Goal: Communication & Community: Answer question/provide support

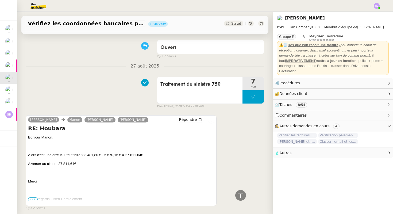
scroll to position [27, 0]
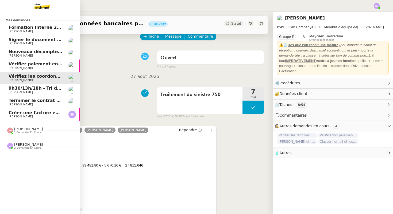
click at [35, 100] on span "Terminer le contrat avec [PERSON_NAME]" at bounding box center [59, 100] width 100 height 5
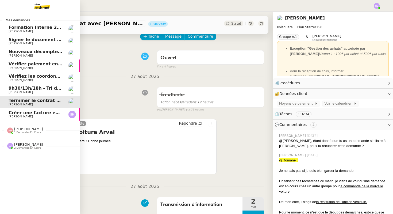
click at [43, 76] on span "Vérifiez les coordonnées bancaires pour le virement" at bounding box center [72, 76] width 126 height 5
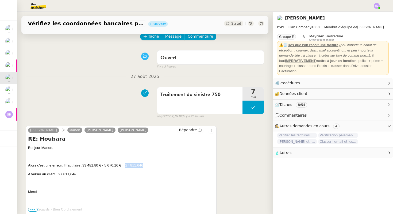
drag, startPoint x: 145, startPoint y: 166, endPoint x: 128, endPoint y: 167, distance: 16.9
click at [128, 167] on span "5 670,16 € = 27 811.64€" at bounding box center [123, 166] width 39 height 4
copy span "27 811.64€"
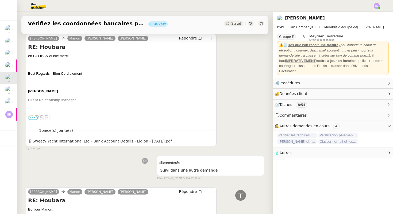
scroll to position [362, 0]
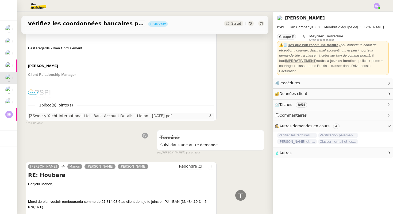
click at [210, 116] on icon at bounding box center [211, 116] width 4 height 4
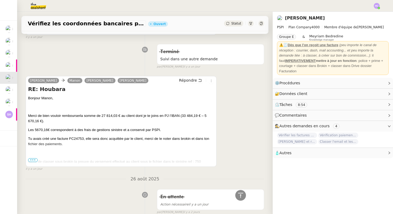
click at [34, 159] on span "•••" at bounding box center [33, 161] width 10 height 4
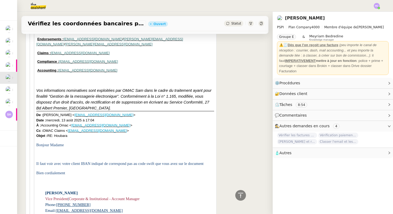
scroll to position [3795, 0]
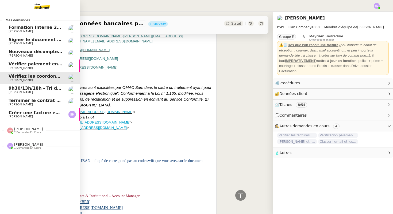
click at [20, 89] on span "9h30/13h/18h - Tri de la boite mail PRO - 22 août 2025" at bounding box center [74, 88] width 131 height 5
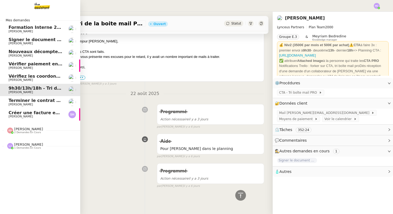
scroll to position [130, 0]
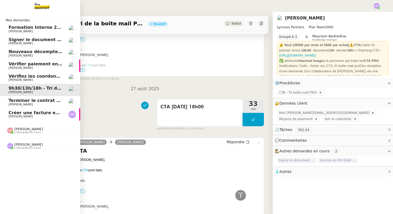
click at [21, 75] on span "Vérifiez les coordonnées bancaires pour le virement" at bounding box center [72, 76] width 126 height 5
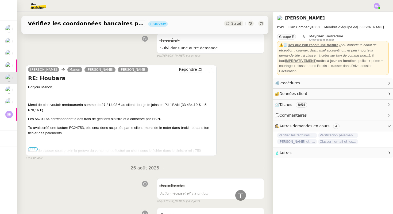
scroll to position [463, 0]
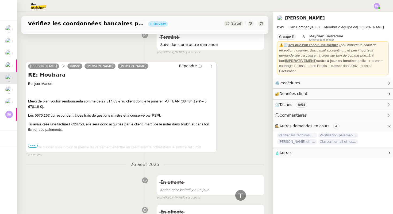
click at [32, 145] on span "•••" at bounding box center [33, 146] width 10 height 4
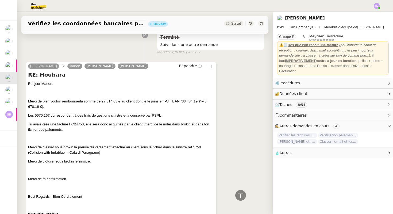
scroll to position [0, 0]
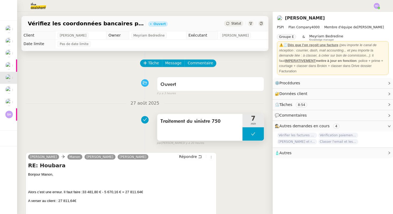
click at [253, 134] on icon at bounding box center [253, 134] width 4 height 3
click at [244, 135] on div at bounding box center [247, 134] width 11 height 13
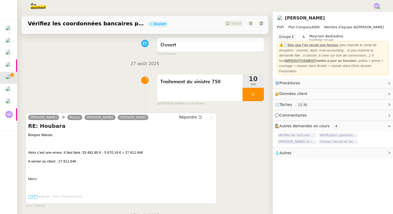
scroll to position [43, 0]
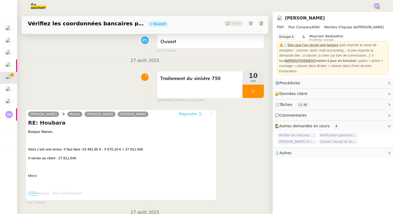
click at [195, 112] on span "Répondre" at bounding box center [188, 113] width 18 height 5
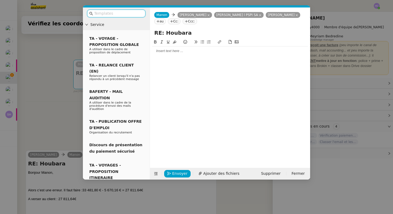
click at [178, 51] on div at bounding box center [230, 51] width 156 height 5
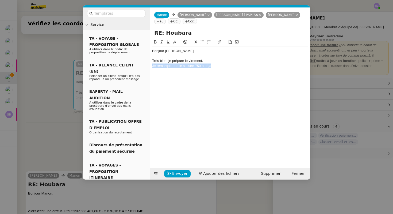
drag, startPoint x: 229, startPoint y: 69, endPoint x: 149, endPoint y: 68, distance: 80.2
click at [149, 68] on nz-layout "Service TA - VOYAGE - PROPOSITION GLOBALE A utiliser dans le cadre de propositi…" at bounding box center [196, 93] width 227 height 172
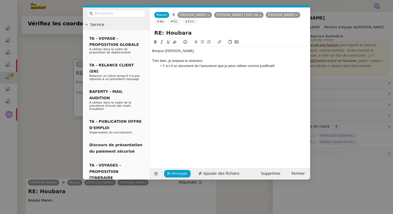
click at [237, 67] on li "Y a-t-il un document de l'assurance que je peux utiliser comme justificatif" at bounding box center [232, 66] width 151 height 5
click at [219, 65] on li "Y a-t-il un document de l'assurance que je peux utiliser comme justificatif" at bounding box center [232, 66] width 151 height 5
click at [280, 65] on li "Y a-t-il un document de l'assurance que je peux utiliser comme justificatif" at bounding box center [232, 66] width 151 height 5
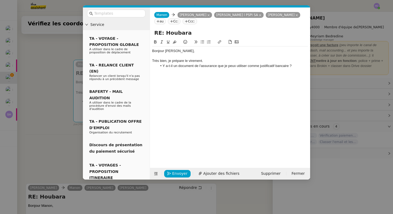
click at [221, 64] on li "Y a-t-il un document de l'assurance que je peux utiliser comme justificatif ban…" at bounding box center [232, 66] width 151 height 5
click at [208, 61] on div "Très bien, je prépare le virement." at bounding box center [230, 61] width 156 height 5
click at [297, 65] on li "Y a-t-il un document de l'assurance que je peux utiliser comme justificatif ban…" at bounding box center [232, 66] width 151 height 5
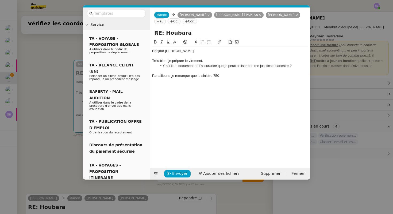
click at [214, 76] on div "Par ailleurs, je remarque que le sinistre 750" at bounding box center [230, 76] width 156 height 5
click at [170, 76] on div "Par ailleurs, je remarque que le sinistre 750 a déjà été cloturé le 19/07." at bounding box center [230, 76] width 156 height 5
drag, startPoint x: 227, startPoint y: 76, endPoint x: 200, endPoint y: 77, distance: 26.2
click at [200, 77] on div "Par ailleurs et pour information, je remarque que le sinistre 750 a déjà été cl…" at bounding box center [230, 76] width 156 height 5
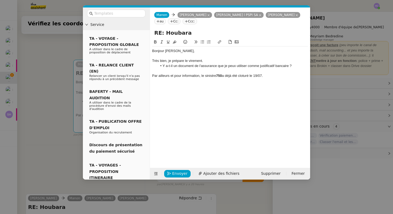
click at [245, 77] on div "Par ailleurs et pour information, le sinistre 750 a déjà été cloturé le 19/07." at bounding box center [230, 76] width 156 height 5
click at [0, 0] on lt-span "clôture" at bounding box center [0, 0] width 0 height 0
click at [266, 76] on div "Par ailleurs et pour information, le sinistre 750 a déjà été clôturé le 19/07." at bounding box center [230, 76] width 156 height 5
click at [67, 105] on nz-modal-container "Service TA - VOYAGE - PROPOSITION GLOBALE A utiliser dans le cadre de propositi…" at bounding box center [196, 107] width 393 height 214
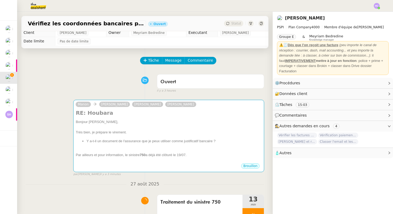
scroll to position [0, 0]
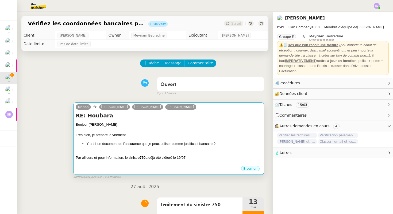
click at [131, 136] on div "Très bien, je prépare le virement." at bounding box center [169, 135] width 186 height 5
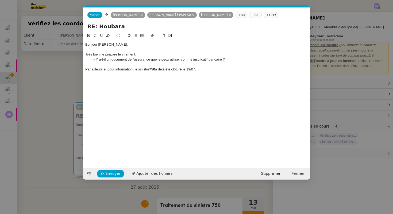
scroll to position [0, 11]
click at [202, 68] on div "Par ailleurs et pour information, le sinistre 750 a déjà été clôturé le 19/07." at bounding box center [196, 69] width 223 height 5
click at [146, 52] on div "Très bien, je prépare le virement." at bounding box center [196, 54] width 223 height 5
click at [205, 70] on div "Par ailleurs et pour information, le sinistre 750 a déjà été clôturé le 19/07." at bounding box center [196, 69] width 223 height 5
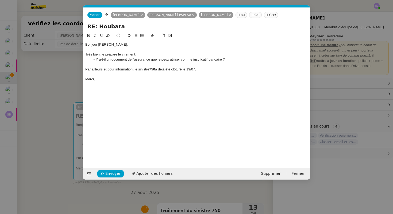
click at [184, 68] on div "Par ailleurs et pour information, le sinistre 750 a déjà été clôturé le 19/07." at bounding box center [196, 69] width 223 height 5
click at [229, 70] on div "Par ailleurs et pour information, le sinistre 750 a déjà été clôturé sur Brokin…" at bounding box center [196, 69] width 223 height 5
click at [110, 75] on div at bounding box center [196, 74] width 223 height 5
click at [135, 53] on div "Très bien, je prépare le virement." at bounding box center [196, 54] width 223 height 5
click at [154, 53] on div "Très bien, je prépare le virement." at bounding box center [196, 54] width 223 height 5
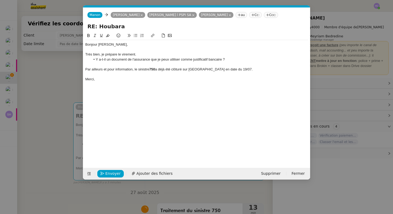
click at [230, 59] on li "Y a-t-il un document de l'assurance que je peux utiliser comme justificatif ban…" at bounding box center [200, 59] width 218 height 5
click at [231, 68] on div "Par ailleurs et pour information, le sinistre 750 a déjà été clôturé sur Brokin…" at bounding box center [196, 69] width 223 height 5
click at [106, 79] on div "Merci," at bounding box center [196, 79] width 223 height 5
click at [222, 59] on li "Y a-t-il un document de l'assurance que je peux utiliser comme justificatif ban…" at bounding box center [200, 59] width 218 height 5
click at [109, 173] on span "Envoyer" at bounding box center [112, 174] width 15 height 6
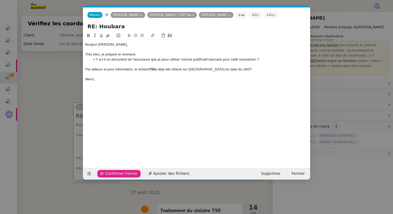
click at [109, 173] on span "Confirmer l'envoi" at bounding box center [121, 174] width 32 height 6
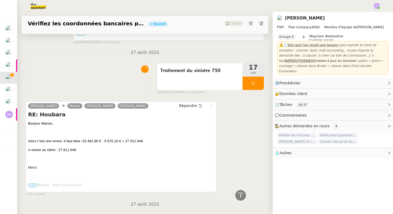
scroll to position [157, 0]
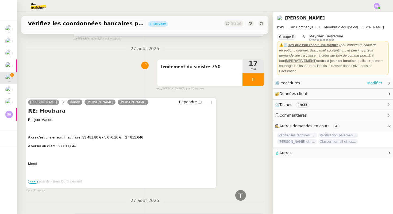
click at [297, 84] on span "Procédures" at bounding box center [289, 83] width 21 height 4
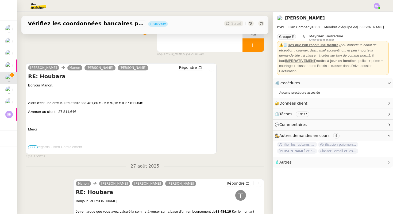
scroll to position [191, 0]
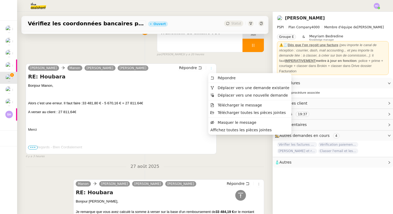
click at [213, 68] on icon at bounding box center [211, 68] width 3 height 3
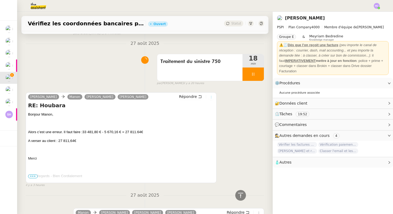
scroll to position [165, 0]
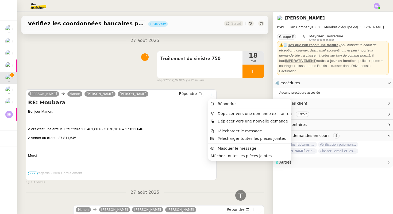
click at [211, 93] on icon at bounding box center [211, 94] width 3 height 3
click at [223, 132] on span "Télécharger le message" at bounding box center [240, 131] width 44 height 4
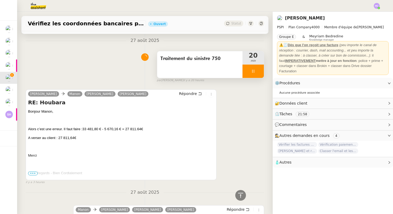
click at [255, 70] on icon at bounding box center [253, 71] width 4 height 4
click at [262, 72] on button at bounding box center [258, 71] width 11 height 13
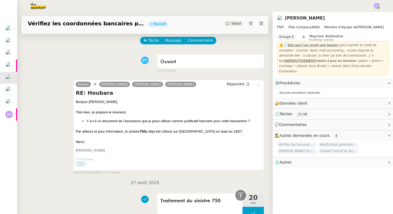
scroll to position [0, 0]
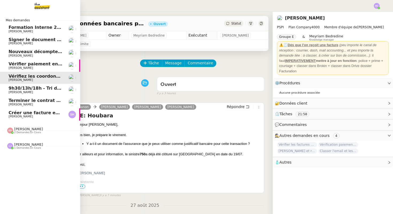
click at [20, 131] on span "[PERSON_NAME]" at bounding box center [28, 129] width 29 height 4
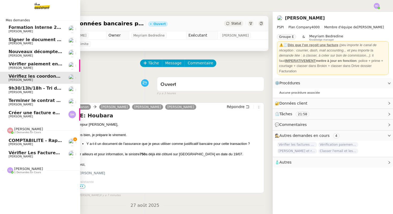
click at [20, 128] on span "[PERSON_NAME]" at bounding box center [28, 129] width 29 height 4
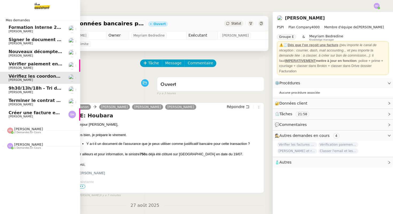
click at [38, 115] on span "[PERSON_NAME]" at bounding box center [36, 116] width 54 height 3
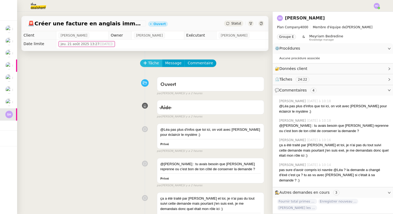
click at [153, 63] on span "Tâche" at bounding box center [153, 63] width 11 height 6
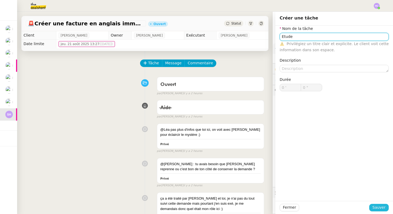
type input "Etude"
click at [379, 210] on span "Sauver" at bounding box center [378, 208] width 13 height 6
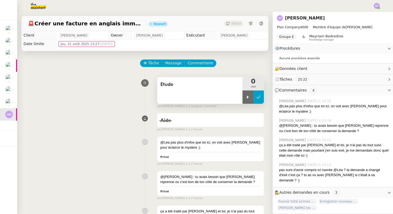
click at [259, 98] on icon at bounding box center [258, 97] width 4 height 4
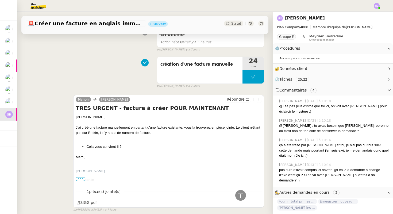
scroll to position [309, 0]
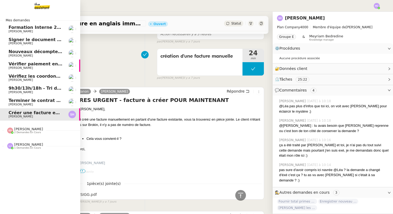
click at [42, 71] on link "Vérifier paiement en Euros pour Team2act [PERSON_NAME]" at bounding box center [40, 66] width 80 height 12
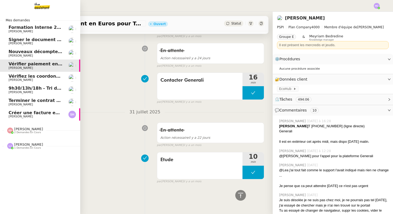
click at [42, 76] on span "Vérifiez les coordonnées bancaires pour le virement" at bounding box center [72, 76] width 126 height 5
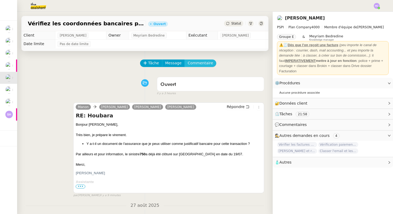
click at [195, 64] on span "Commentaire" at bounding box center [200, 63] width 25 height 6
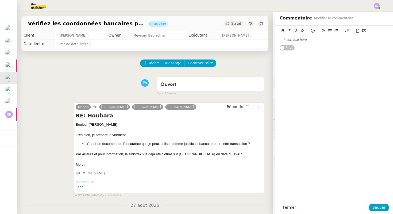
click at [292, 40] on div at bounding box center [334, 39] width 109 height 5
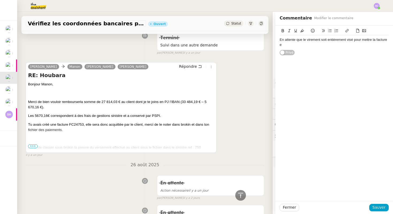
scroll to position [613, 0]
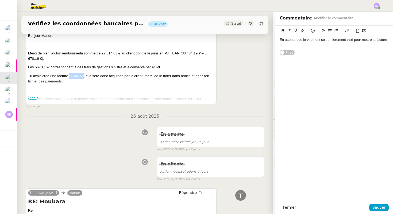
drag, startPoint x: 84, startPoint y: 76, endPoint x: 69, endPoint y: 76, distance: 14.2
click at [69, 76] on span "Tu avais créé une facture FC24753, elle sera donc acquittée par le client, merc…" at bounding box center [118, 78] width 181 height 9
copy span "FC24753"
click at [284, 45] on div "En attente que le virement soit entièrement visé pour mettre la facture e" at bounding box center [334, 42] width 109 height 10
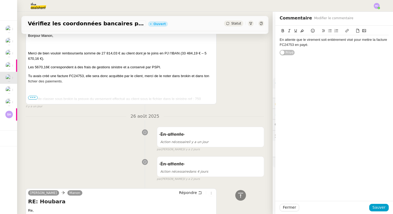
click at [35, 98] on span "•••" at bounding box center [33, 98] width 10 height 4
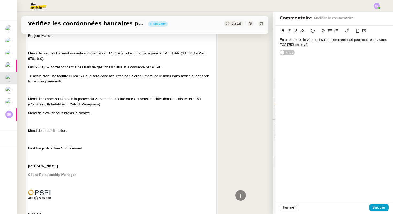
click at [310, 46] on div "En attente que le virement soit entièrement visé pour mettre la facture FC24753…" at bounding box center [334, 42] width 109 height 10
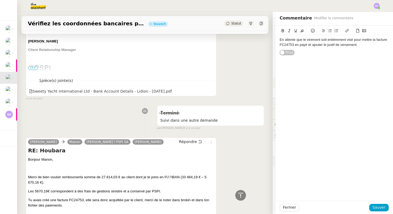
scroll to position [737, 0]
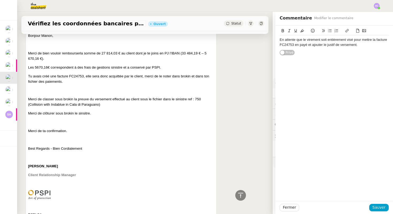
click at [367, 45] on div "En attente que le virement soit entièrement visé pour mettre la facture FC24753…" at bounding box center [334, 42] width 109 height 10
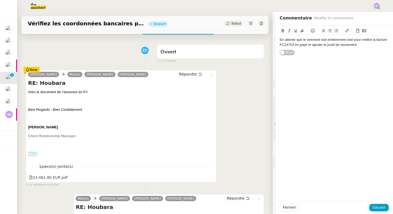
scroll to position [48, 0]
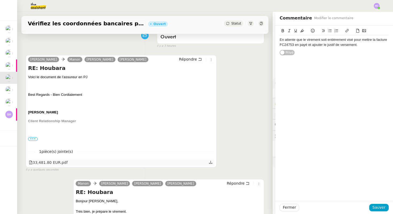
click at [210, 163] on icon at bounding box center [211, 163] width 4 height 4
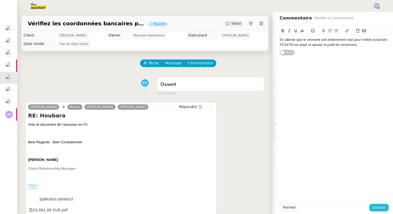
click at [376, 210] on span "Sauver" at bounding box center [378, 208] width 13 height 6
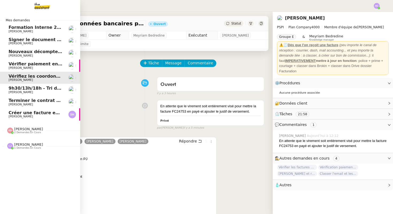
click at [37, 39] on span "Signer le document par [PERSON_NAME]" at bounding box center [58, 39] width 98 height 5
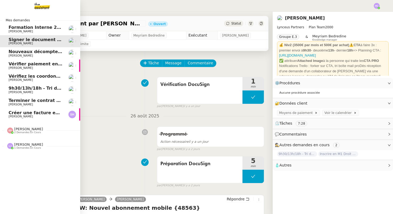
click at [37, 53] on span "Nouveaux décomptes de commissions" at bounding box center [55, 51] width 92 height 5
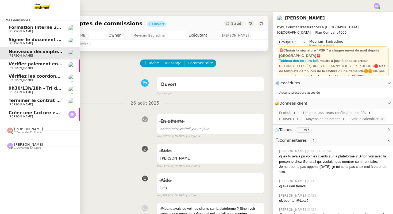
click at [21, 68] on span "[PERSON_NAME]" at bounding box center [21, 67] width 24 height 3
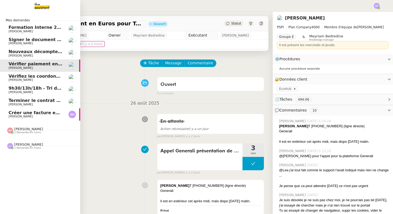
click at [28, 113] on span "Créer une facture en anglais immédiatement" at bounding box center [63, 112] width 108 height 5
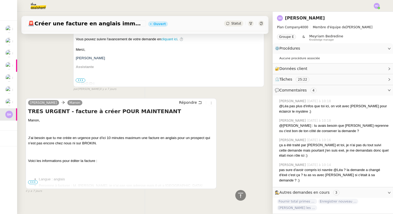
scroll to position [530, 0]
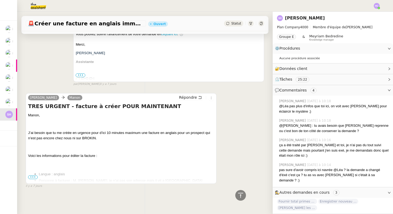
click at [34, 177] on span "•••" at bounding box center [33, 178] width 10 height 4
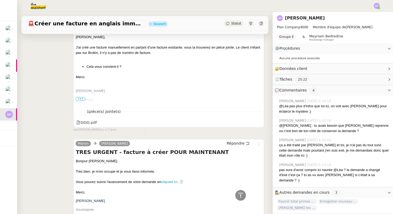
scroll to position [370, 0]
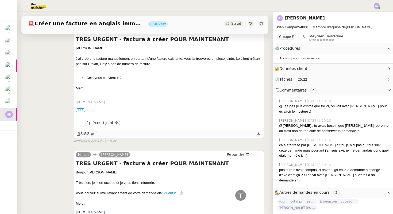
click at [259, 134] on icon at bounding box center [258, 134] width 4 height 4
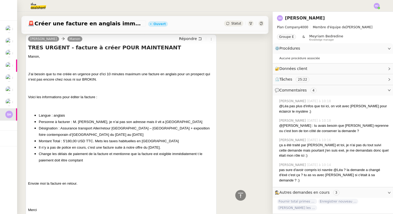
scroll to position [589, 0]
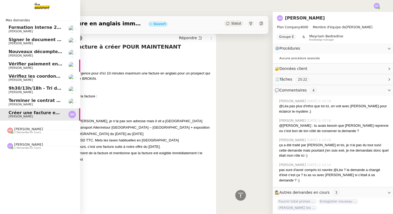
click at [14, 87] on span "9h30/13h/18h - Tri de la boite mail PRO - 22 août 2025" at bounding box center [74, 88] width 131 height 5
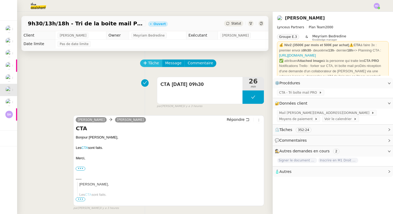
click at [155, 62] on span "Tâche" at bounding box center [153, 63] width 11 height 6
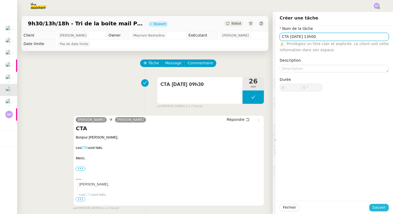
type input "CTA [DATE] 13h00"
click at [382, 207] on span "Sauver" at bounding box center [378, 208] width 13 height 6
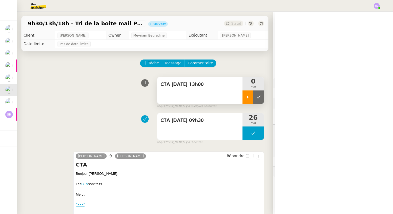
click at [248, 95] on icon at bounding box center [248, 97] width 4 height 4
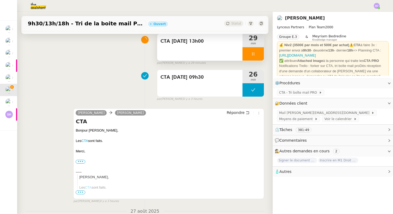
scroll to position [51, 0]
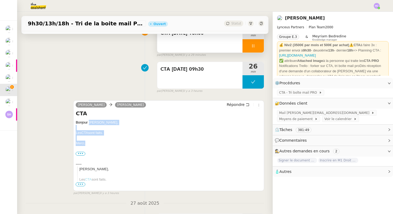
drag, startPoint x: 86, startPoint y: 144, endPoint x: 88, endPoint y: 124, distance: 20.3
copy div "[PERSON_NAME], Les CTA sont faits. [GEOGRAPHIC_DATA],"
click at [231, 105] on span "Répondre" at bounding box center [236, 104] width 18 height 5
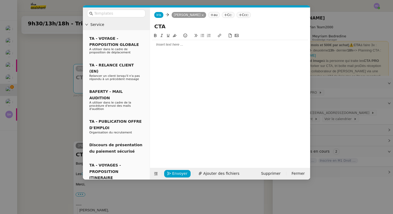
click at [175, 41] on div at bounding box center [230, 44] width 156 height 9
click at [170, 46] on div "[PERSON_NAME]," at bounding box center [230, 44] width 156 height 5
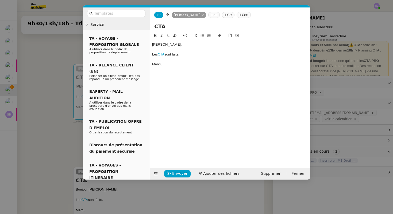
click at [172, 62] on div "[PERSON_NAME], Les CTA sont faits. [GEOGRAPHIC_DATA]," at bounding box center [230, 54] width 156 height 29
click at [75, 65] on nz-modal-container "Service TA - VOYAGE - PROPOSITION GLOBALE A utiliser dans le cadre de propositi…" at bounding box center [196, 107] width 393 height 214
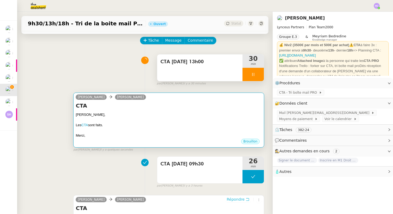
scroll to position [23, 0]
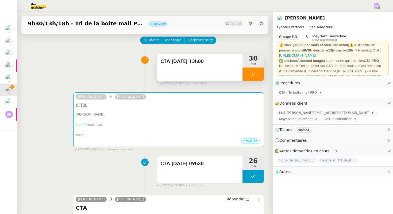
click at [247, 76] on div at bounding box center [252, 74] width 21 height 13
click at [255, 76] on button at bounding box center [258, 74] width 11 height 13
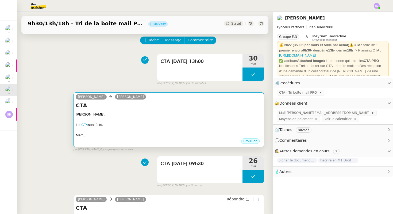
click at [177, 106] on h4 "CTA" at bounding box center [169, 105] width 186 height 7
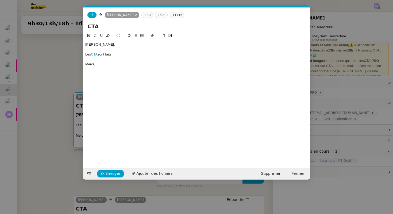
scroll to position [0, 11]
click at [105, 174] on button "Envoyer" at bounding box center [110, 173] width 26 height 7
click at [111, 171] on span "Confirmer l'envoi" at bounding box center [121, 174] width 32 height 6
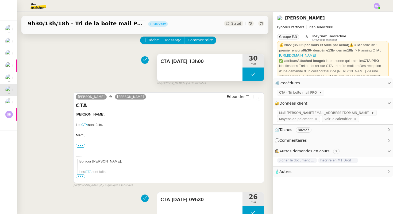
scroll to position [0, 0]
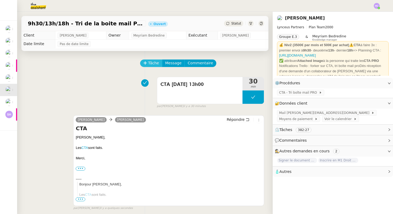
click at [148, 61] on span "Tâche" at bounding box center [153, 63] width 11 height 6
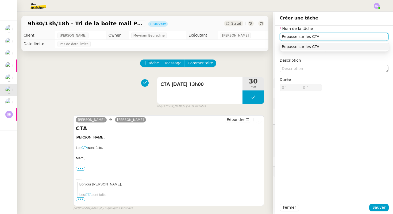
click at [308, 37] on input "Repasse sur les CTA" at bounding box center [334, 37] width 109 height 8
click at [344, 46] on div "Repasse sur l'ensemble des CTA" at bounding box center [334, 46] width 105 height 5
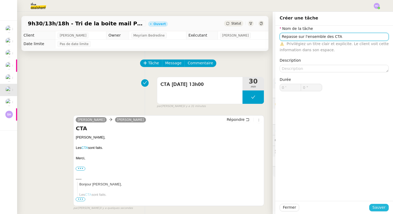
type input "Repasse sur l'ensemble des CTA"
click at [381, 210] on span "Sauver" at bounding box center [378, 208] width 13 height 6
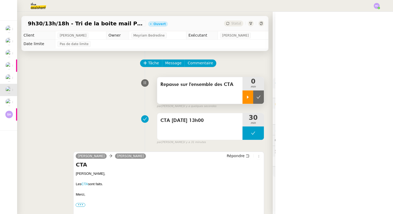
click at [246, 97] on icon at bounding box center [248, 97] width 4 height 4
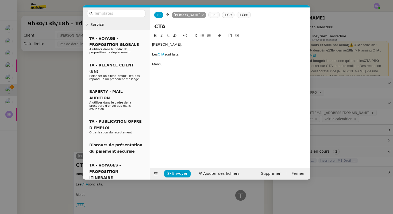
scroll to position [432, 0]
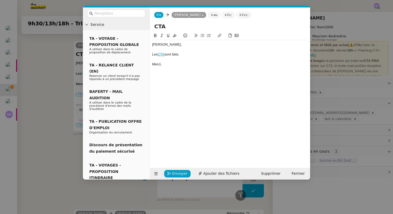
click at [50, 114] on nz-modal-container "Service TA - VOYAGE - PROPOSITION GLOBALE A utiliser dans le cadre de propositi…" at bounding box center [196, 107] width 393 height 214
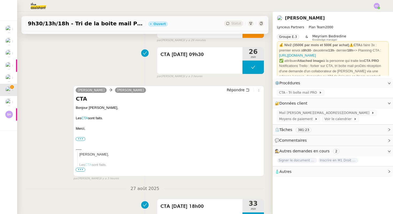
scroll to position [0, 0]
